Goal: Information Seeking & Learning: Learn about a topic

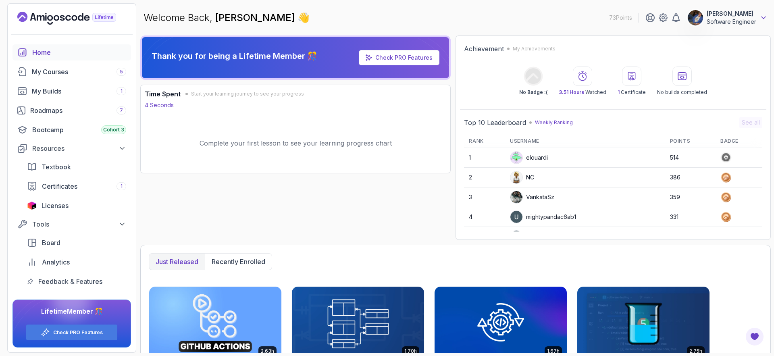
click at [696, 17] on icon at bounding box center [763, 18] width 8 height 8
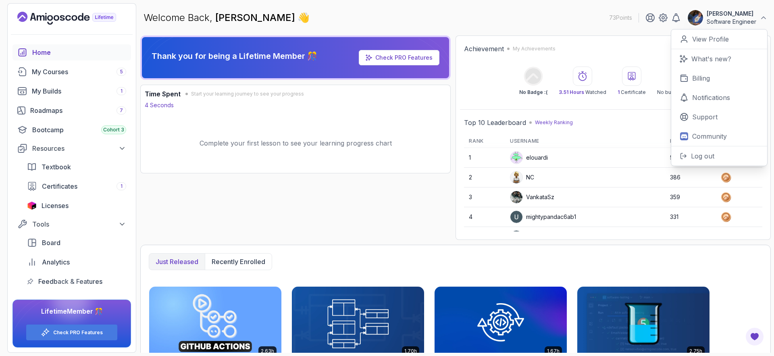
click at [579, 25] on div "Welcome Back, [PERSON_NAME] 👋 73 Points [PERSON_NAME] Software Engineer 0 Point…" at bounding box center [455, 17] width 630 height 29
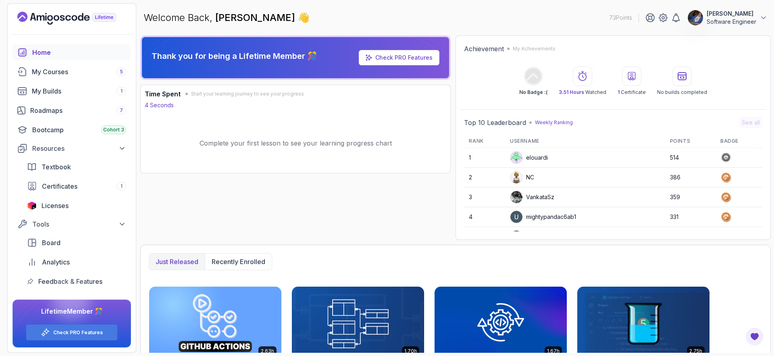
click at [696, 21] on button "[PERSON_NAME] Software Engineer" at bounding box center [727, 18] width 80 height 16
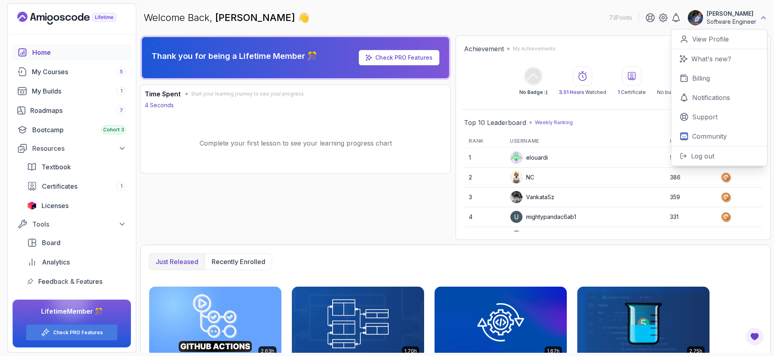
click at [696, 18] on icon at bounding box center [763, 18] width 8 height 8
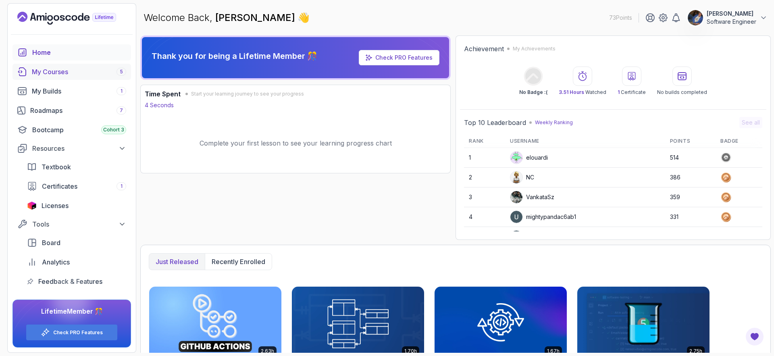
click at [66, 76] on div "My Courses 5" at bounding box center [79, 72] width 94 height 10
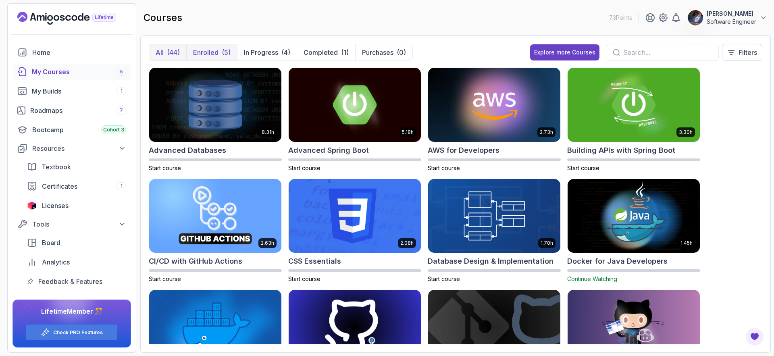
click at [216, 58] on button "Enrolled (5)" at bounding box center [211, 52] width 51 height 16
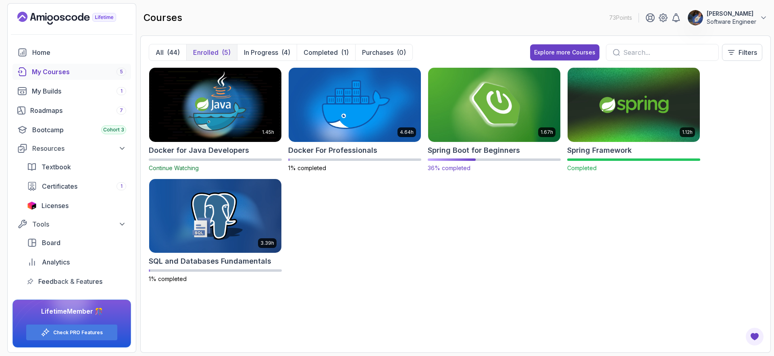
click at [492, 155] on h2 "Spring Boot for Beginners" at bounding box center [474, 150] width 92 height 11
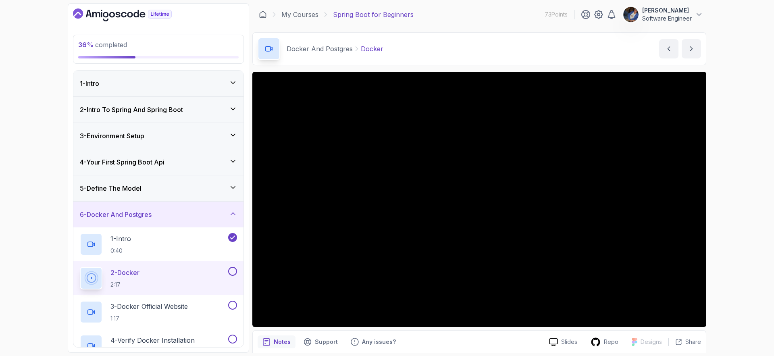
click at [229, 111] on icon at bounding box center [233, 109] width 8 height 8
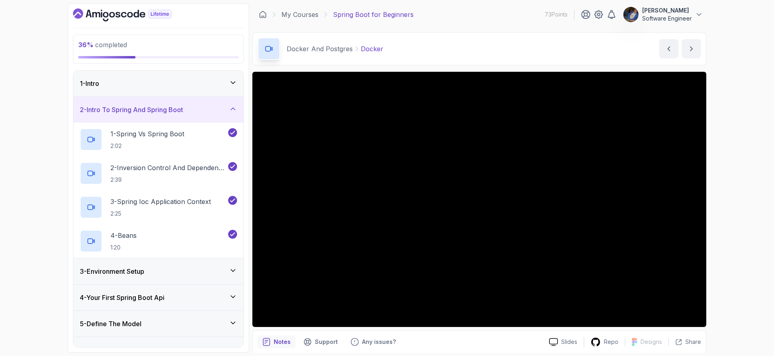
click at [229, 111] on icon at bounding box center [233, 109] width 8 height 8
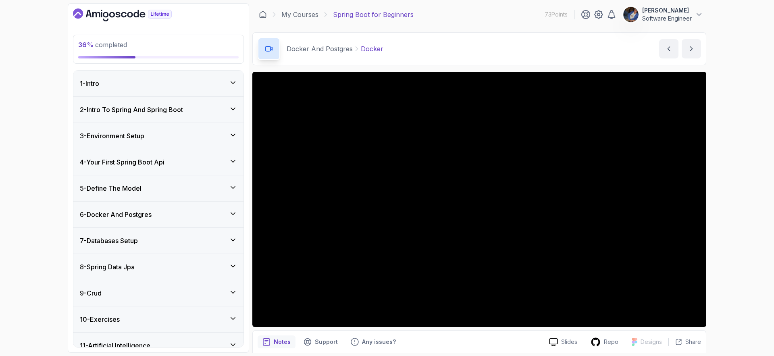
click at [228, 158] on div "4 - Your First Spring Boot Api" at bounding box center [158, 162] width 157 height 10
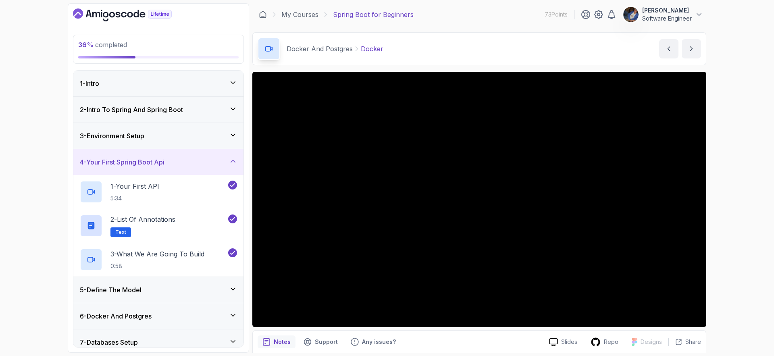
click at [228, 158] on div "4 - Your First Spring Boot Api" at bounding box center [158, 162] width 157 height 10
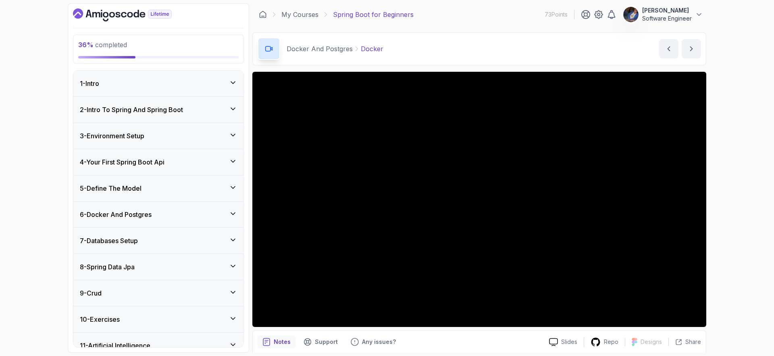
click at [231, 204] on div "6 - Docker And Postgres" at bounding box center [158, 215] width 170 height 26
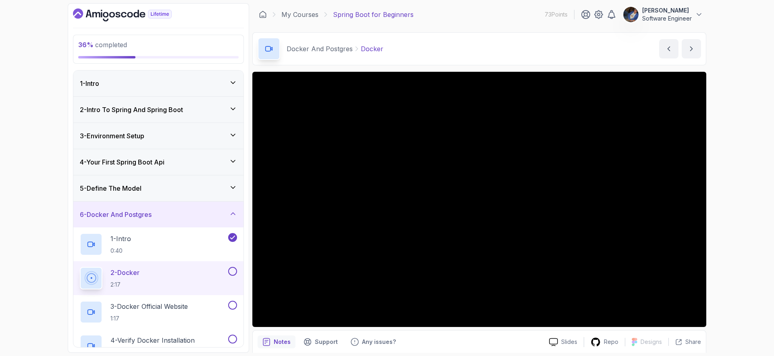
click at [231, 204] on div "6 - Docker And Postgres" at bounding box center [158, 215] width 170 height 26
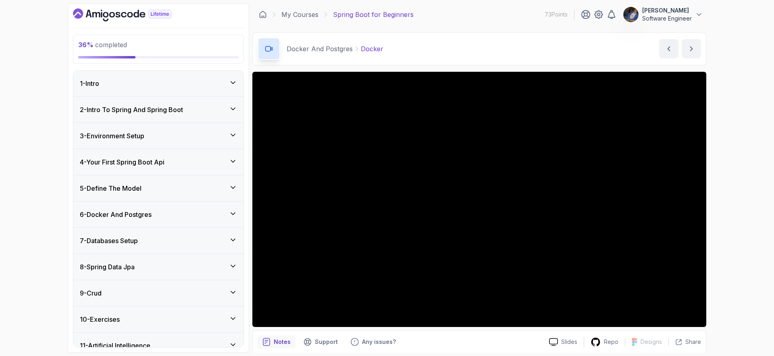
click at [230, 190] on icon at bounding box center [233, 187] width 8 height 8
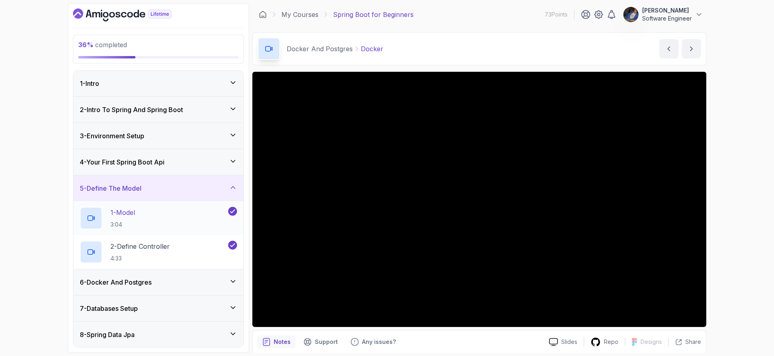
click at [140, 213] on div "1 - Model 3:04" at bounding box center [153, 218] width 147 height 23
click at [166, 243] on p "2 - Define Controller" at bounding box center [139, 246] width 59 height 10
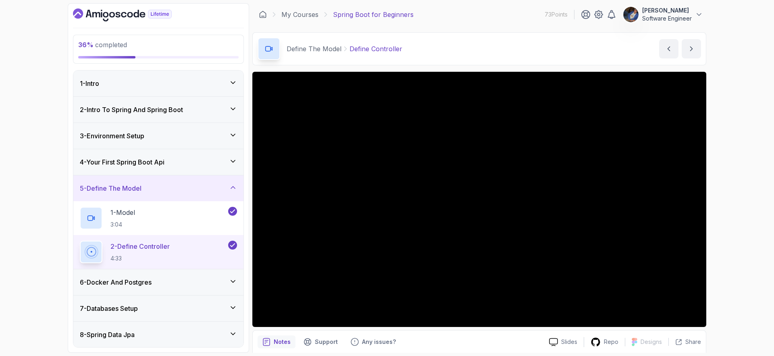
click at [171, 279] on div "6 - Docker And Postgres" at bounding box center [158, 282] width 157 height 10
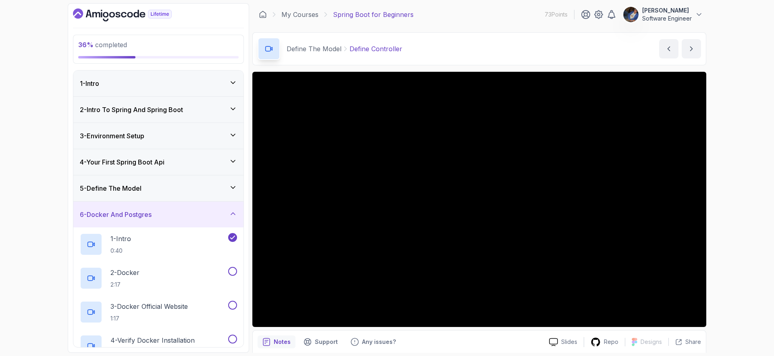
click at [163, 187] on div "5 - Define The Model" at bounding box center [158, 188] width 157 height 10
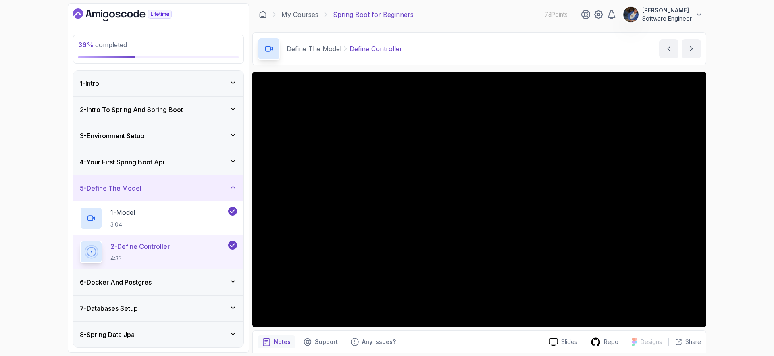
click at [201, 283] on div "6 - Docker And Postgres" at bounding box center [158, 282] width 157 height 10
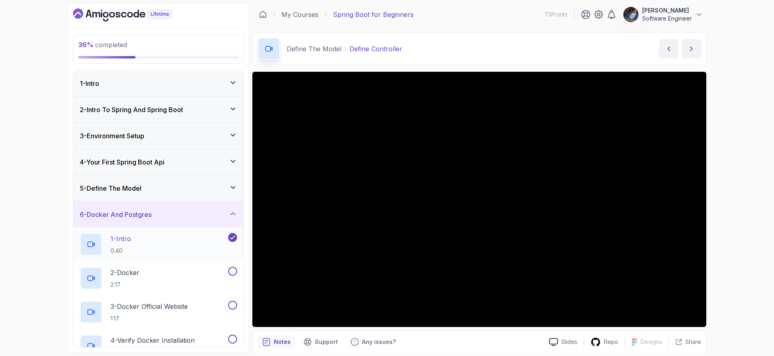
click at [187, 240] on div "1 - Intro 0:40" at bounding box center [153, 244] width 147 height 23
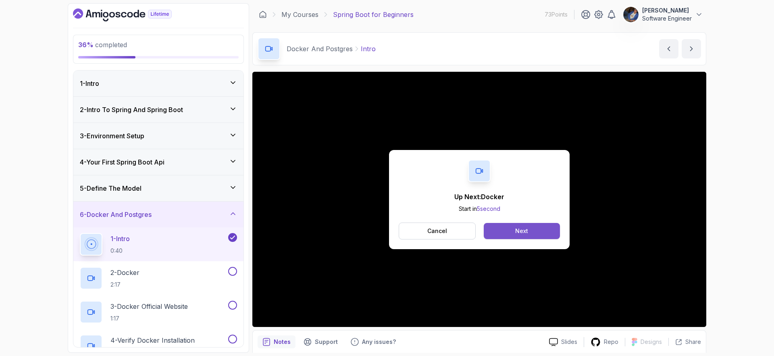
click at [506, 233] on button "Next" at bounding box center [522, 231] width 76 height 16
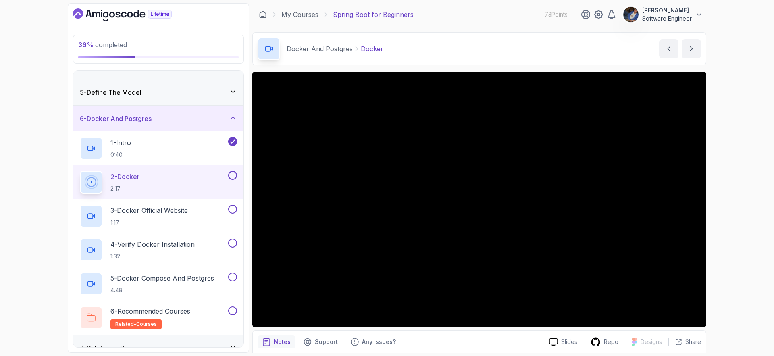
scroll to position [159, 0]
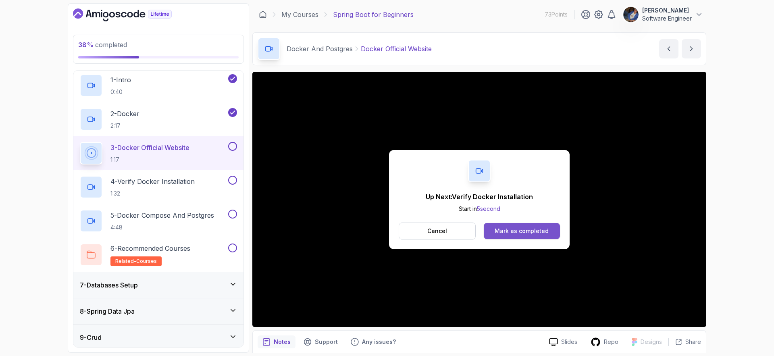
click at [541, 229] on div "Mark as completed" at bounding box center [522, 231] width 54 height 8
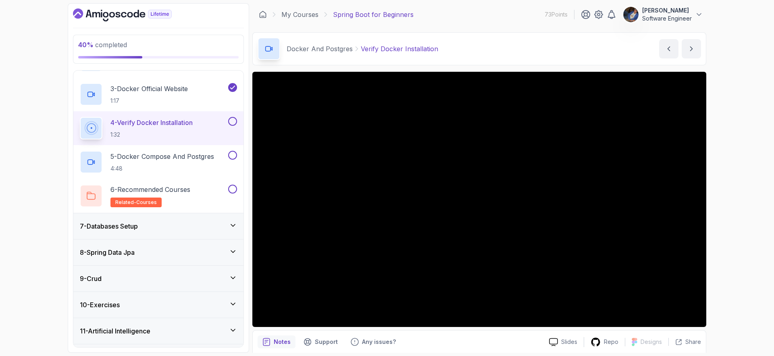
scroll to position [240, 0]
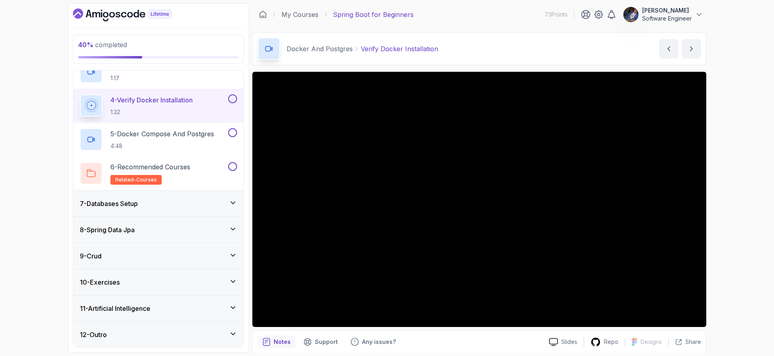
click at [233, 310] on icon at bounding box center [233, 308] width 8 height 8
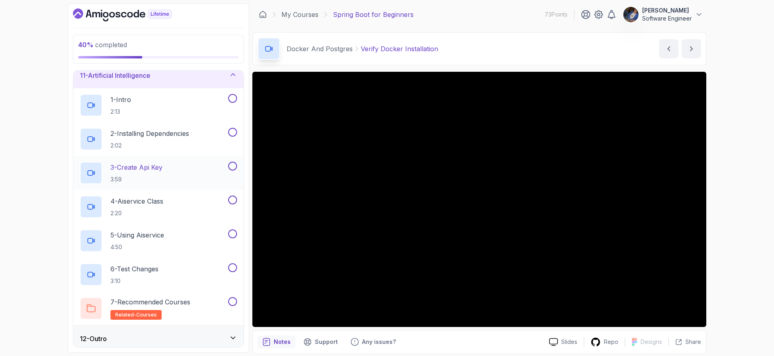
scroll to position [210, 0]
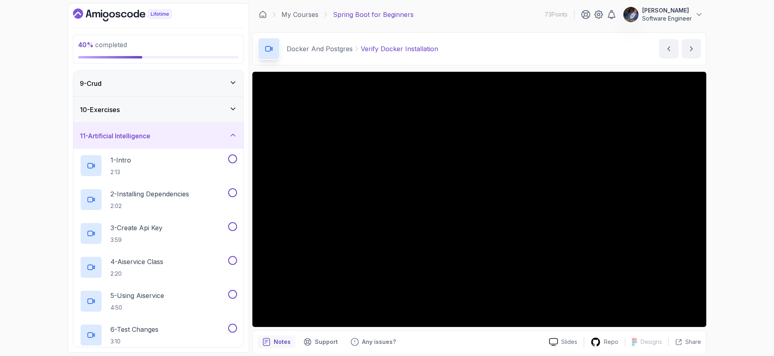
click at [231, 139] on div "11 - Artificial Intelligence" at bounding box center [158, 136] width 157 height 10
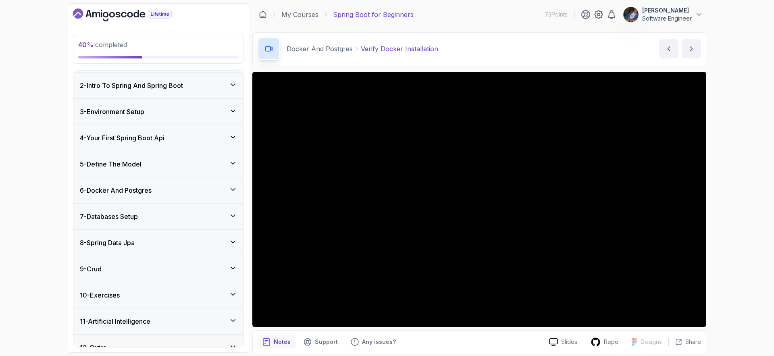
scroll to position [37, 0]
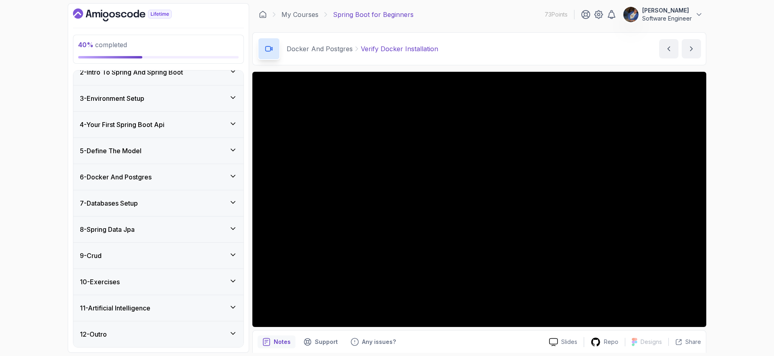
click at [231, 169] on div "6 - Docker And Postgres" at bounding box center [158, 177] width 170 height 26
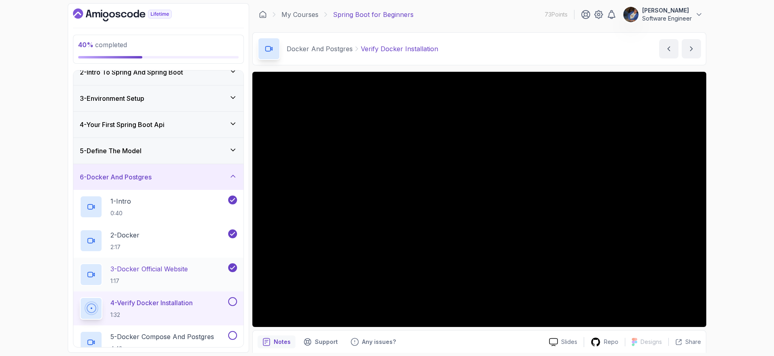
scroll to position [188, 0]
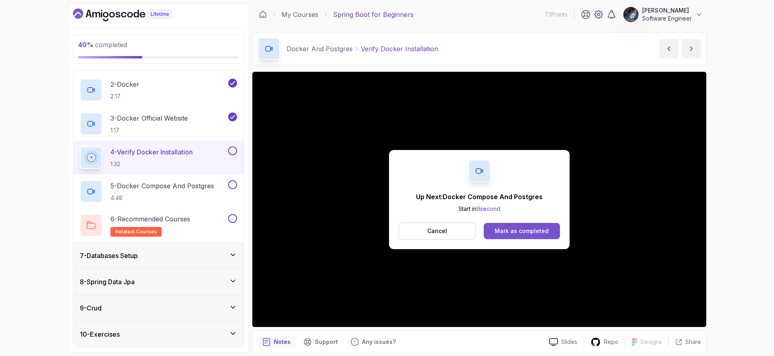
click at [535, 223] on button "Mark as completed" at bounding box center [522, 231] width 76 height 16
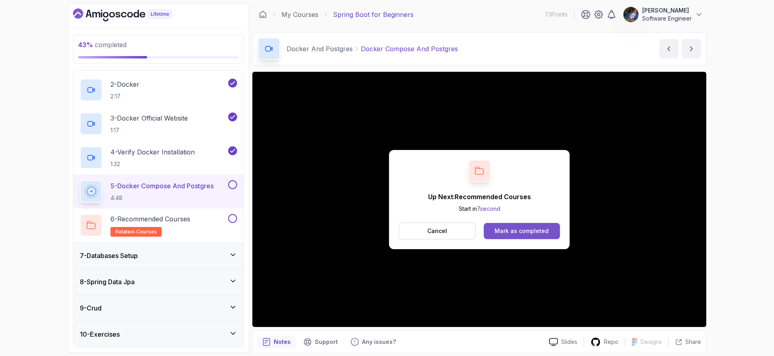
click at [524, 234] on div "Mark as completed" at bounding box center [522, 231] width 54 height 8
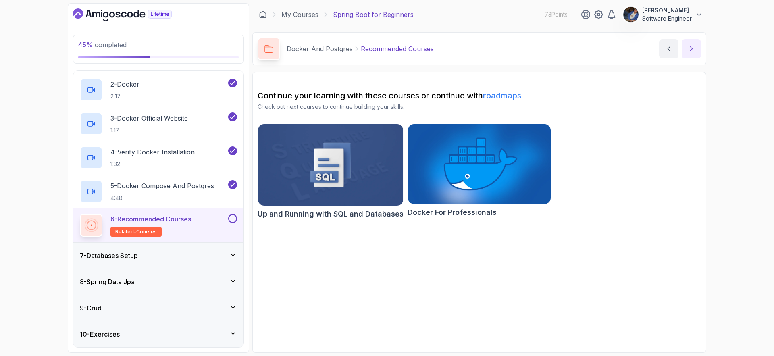
click at [688, 47] on icon "next content" at bounding box center [691, 49] width 8 height 8
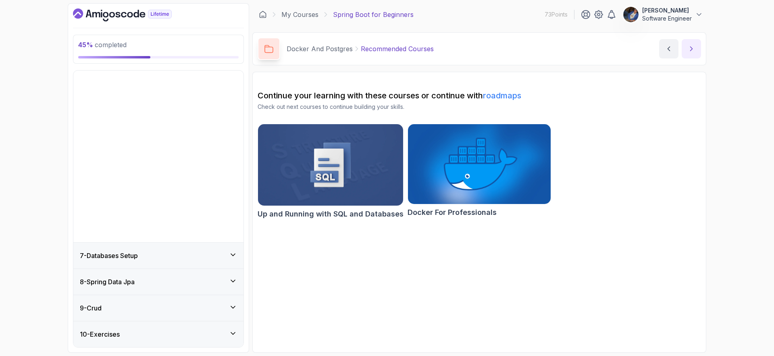
scroll to position [37, 0]
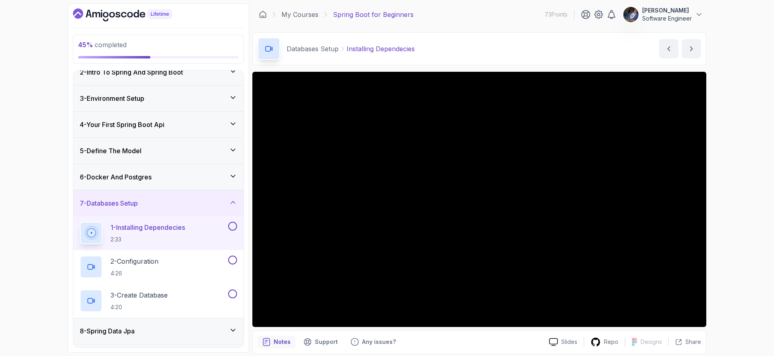
click at [221, 190] on div "7 - Databases Setup 1 - Installing Dependecies 2:33 2 - Configuration 4:26 3 - …" at bounding box center [158, 254] width 170 height 128
click at [227, 179] on div "6 - Docker And Postgres" at bounding box center [158, 177] width 157 height 10
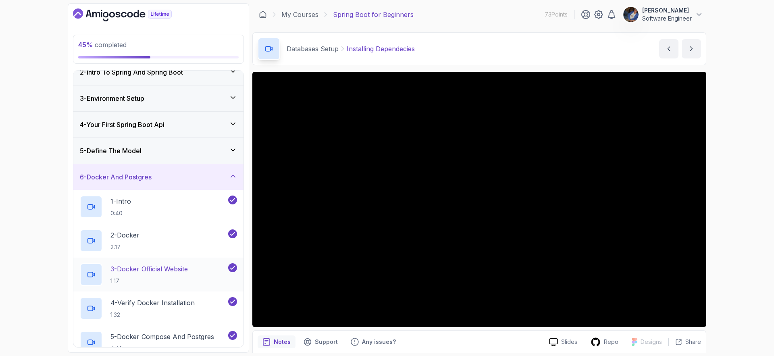
scroll to position [209, 0]
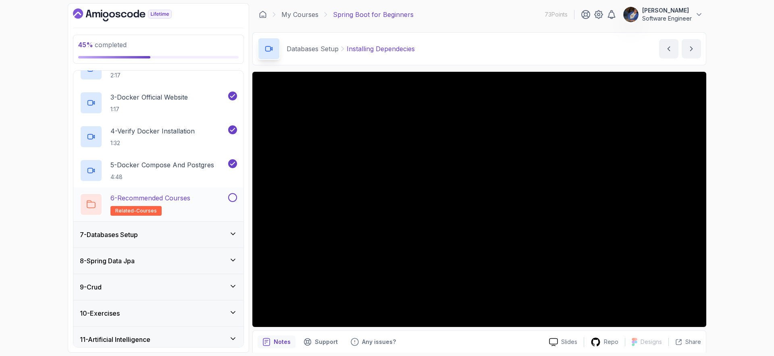
click at [235, 198] on button at bounding box center [232, 197] width 9 height 9
click at [234, 227] on div "7 - Databases Setup" at bounding box center [158, 235] width 170 height 26
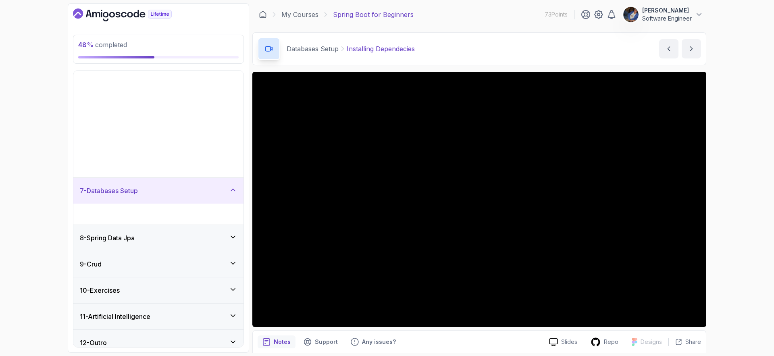
scroll to position [37, 0]
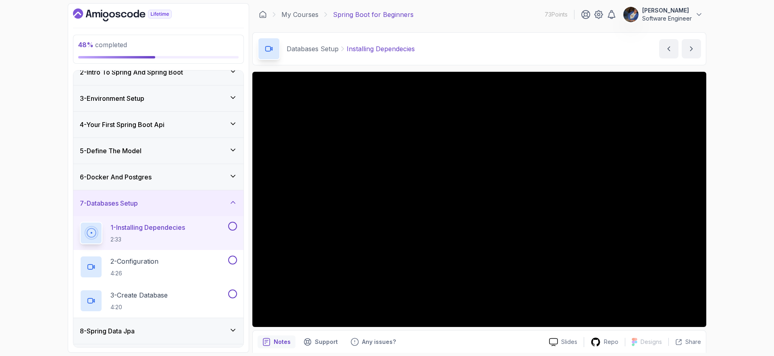
click at [229, 177] on div "6 - Docker And Postgres" at bounding box center [158, 177] width 157 height 10
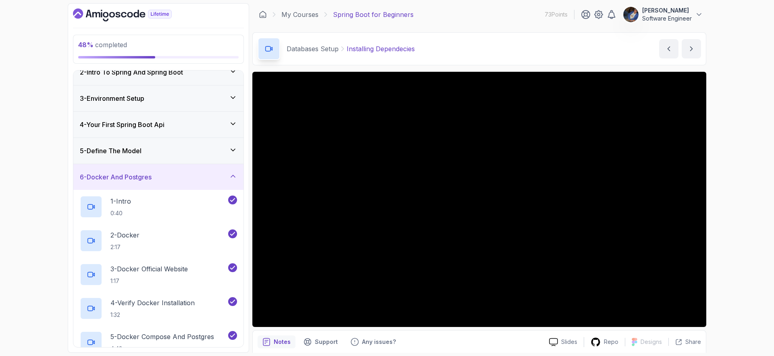
click at [229, 177] on div "6 - Docker And Postgres" at bounding box center [158, 177] width 157 height 10
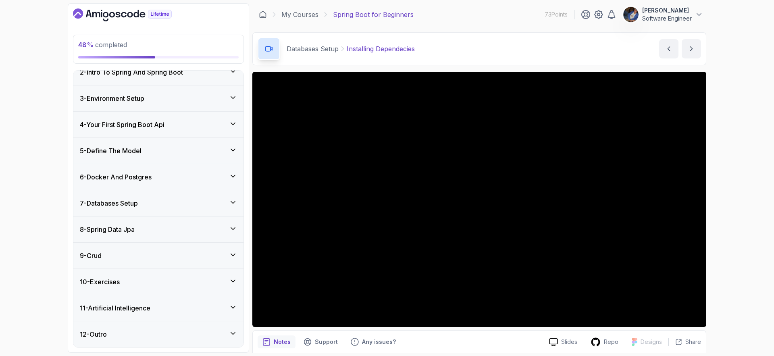
click at [229, 202] on icon at bounding box center [233, 202] width 8 height 8
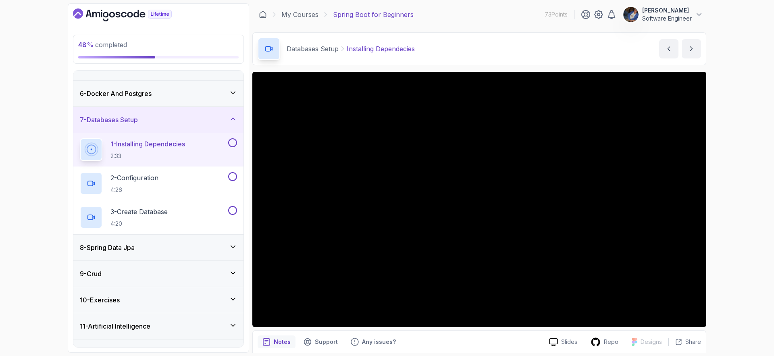
scroll to position [139, 0]
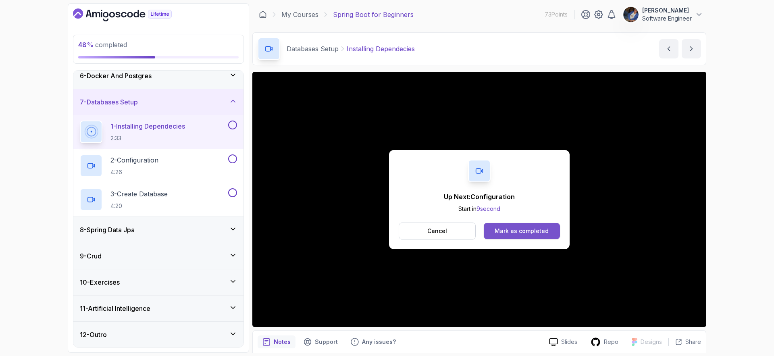
click at [522, 234] on div "Mark as completed" at bounding box center [522, 231] width 54 height 8
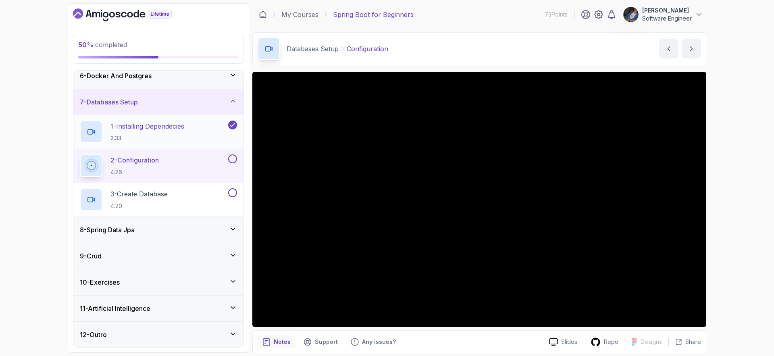
click at [158, 118] on div "1 - Installing Dependecies 2:33" at bounding box center [158, 132] width 170 height 34
click at [161, 126] on p "1 - Installing Dependecies" at bounding box center [147, 126] width 74 height 10
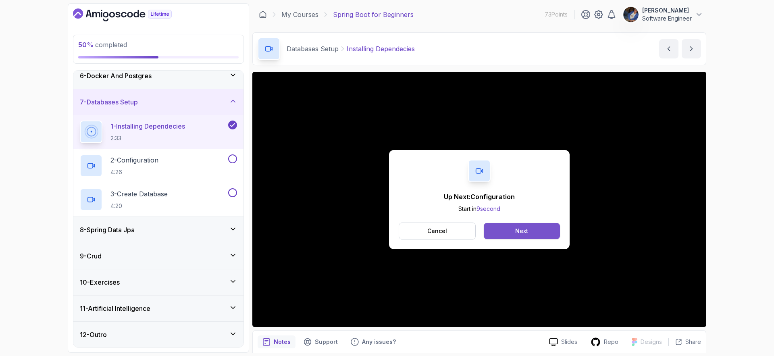
click at [506, 230] on button "Next" at bounding box center [522, 231] width 76 height 16
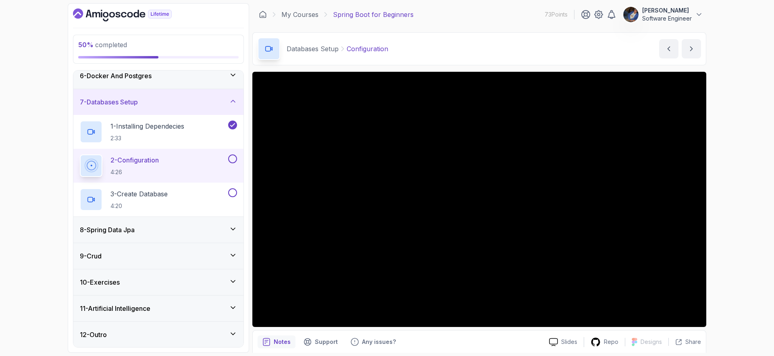
click at [696, 217] on div "50 % completed 1 - Intro 2 - Intro To Spring And Spring Boot 3 - Environment Se…" at bounding box center [387, 178] width 774 height 356
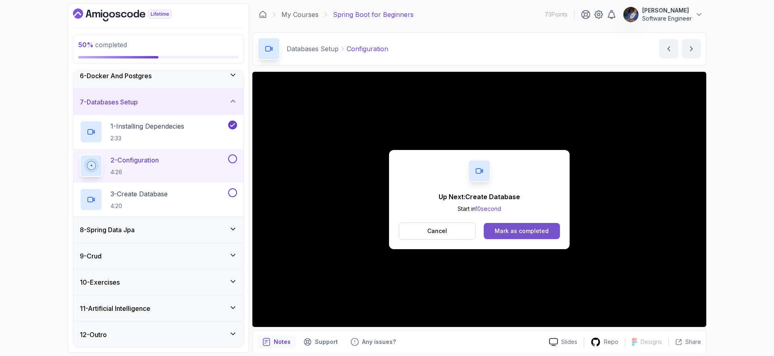
click at [501, 225] on button "Mark as completed" at bounding box center [522, 231] width 76 height 16
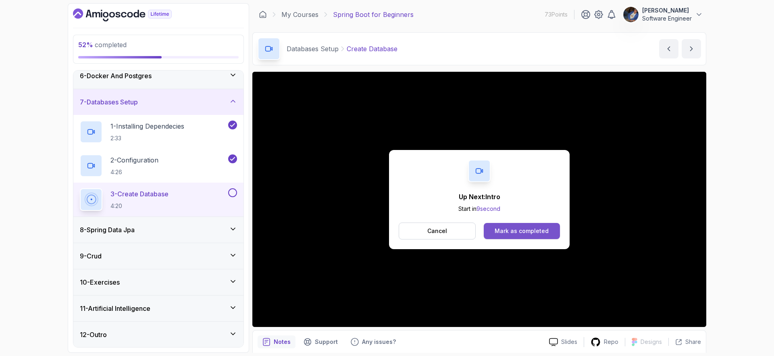
click at [526, 236] on button "Mark as completed" at bounding box center [522, 231] width 76 height 16
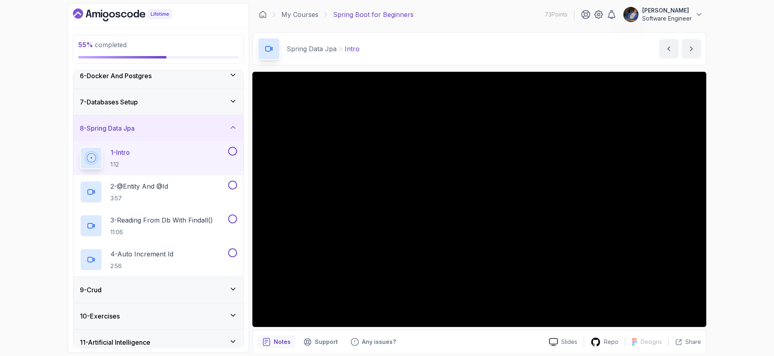
scroll to position [30, 0]
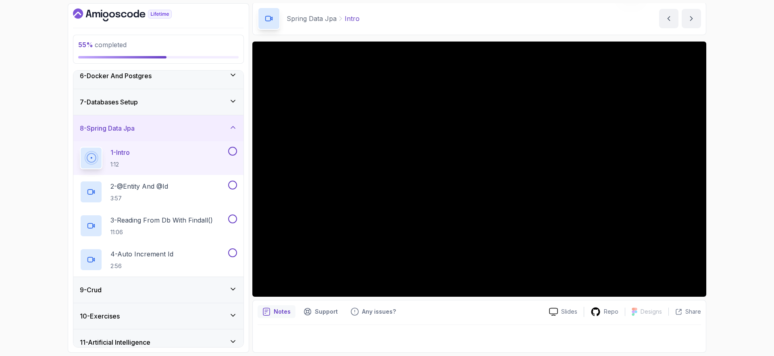
click at [222, 98] on div "7 - Databases Setup" at bounding box center [158, 102] width 157 height 10
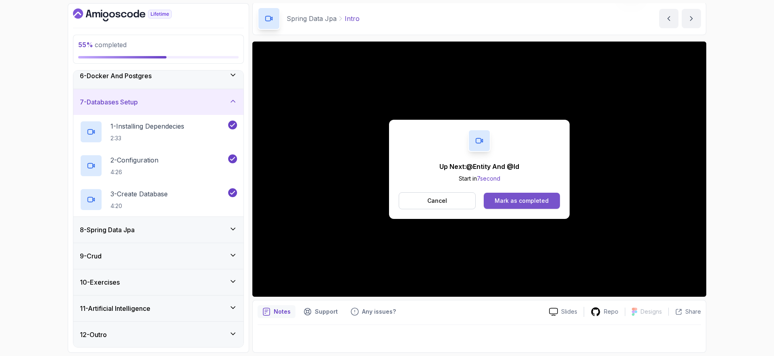
click at [519, 199] on div "Mark as completed" at bounding box center [522, 201] width 54 height 8
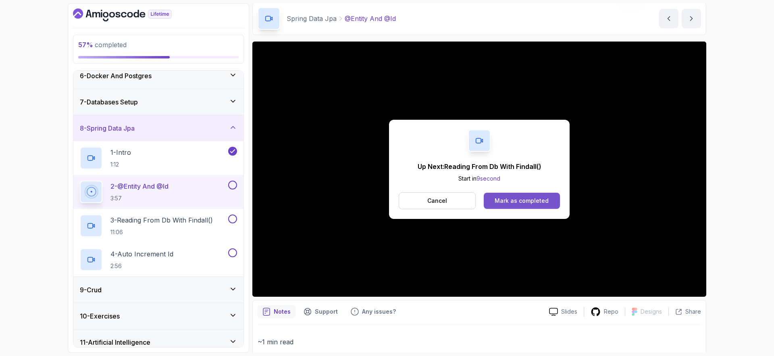
click at [496, 204] on div "Mark as completed" at bounding box center [522, 201] width 54 height 8
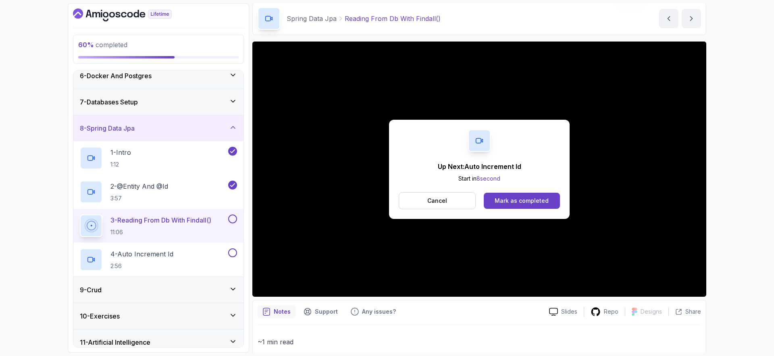
click at [570, 263] on div "Up Next: Auto Increment Id Start in 8 second Cancel Mark as completed" at bounding box center [479, 169] width 454 height 255
click at [457, 200] on button "Cancel" at bounding box center [437, 200] width 77 height 17
click at [520, 201] on div "Mark as completed" at bounding box center [522, 201] width 54 height 8
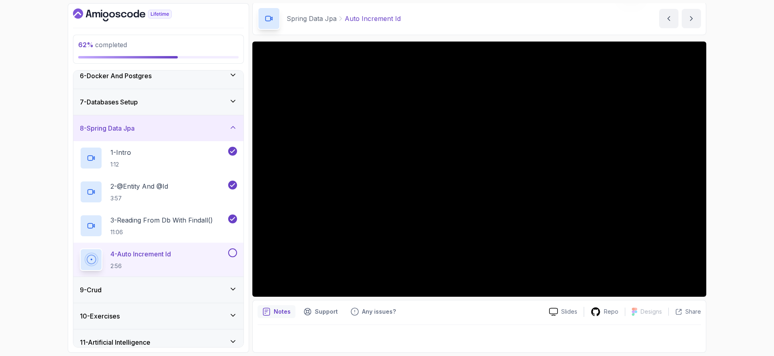
click at [203, 253] on div "4 - Auto Increment Id 2:56" at bounding box center [153, 259] width 147 height 23
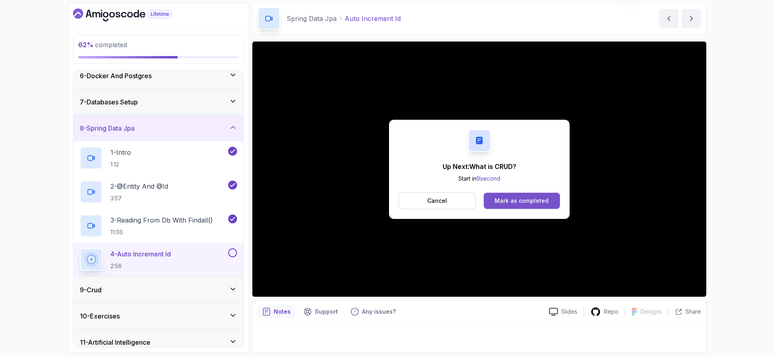
click at [502, 200] on div "Mark as completed" at bounding box center [522, 201] width 54 height 8
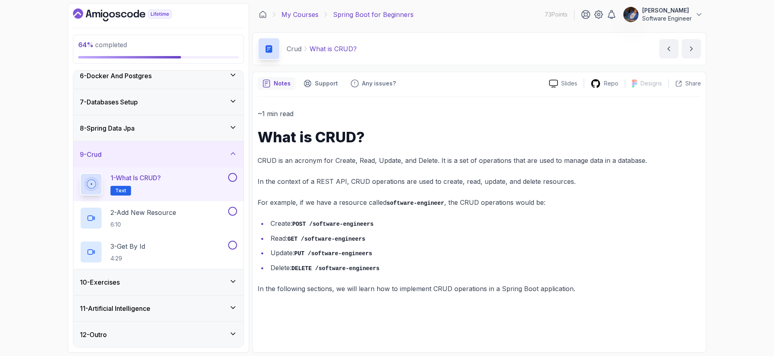
click at [309, 12] on link "My Courses" at bounding box center [299, 15] width 37 height 10
